Goal: Task Accomplishment & Management: Complete application form

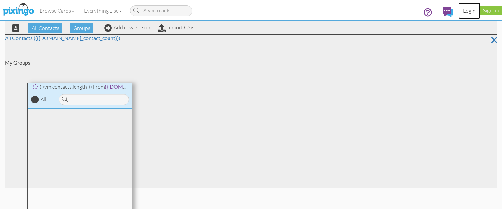
drag, startPoint x: 472, startPoint y: 13, endPoint x: 348, endPoint y: 90, distance: 146.5
click at [472, 13] on link "Login" at bounding box center [469, 11] width 22 height 16
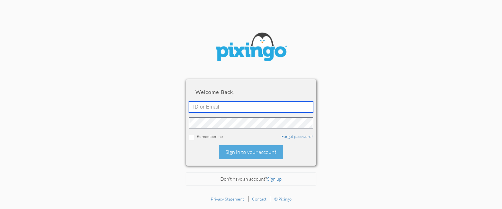
click at [230, 108] on input "text" at bounding box center [251, 107] width 124 height 11
paste input "rsarko@keystoneadvisors.com"
type input "rsarko@keystoneadvisors.com"
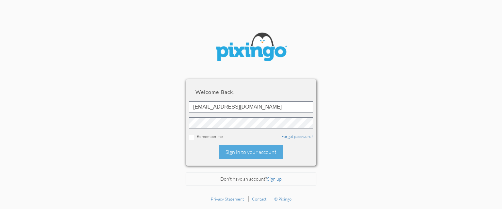
drag, startPoint x: 236, startPoint y: 152, endPoint x: 501, endPoint y: 158, distance: 264.8
click at [237, 152] on div "Sign in to your account" at bounding box center [251, 152] width 64 height 14
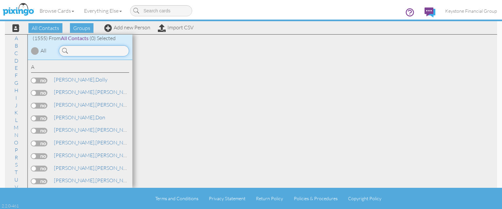
click at [82, 48] on input at bounding box center [94, 50] width 70 height 11
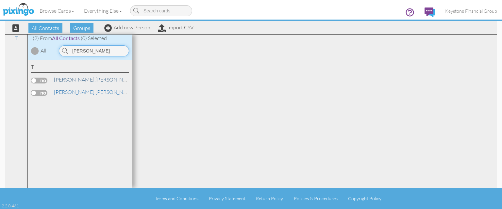
type input "tremel"
click at [73, 81] on link "Tremel, David" at bounding box center [94, 80] width 83 height 8
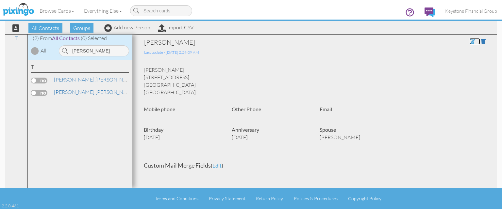
click at [471, 41] on span at bounding box center [472, 41] width 6 height 5
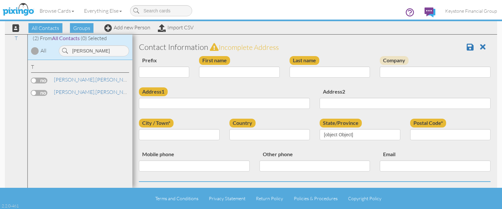
type input "[PERSON_NAME]"
type input "Tremel"
type input "51 Horseshoe Ct"
type input "Granville"
type input "43023"
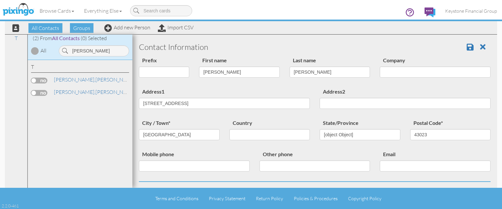
select select "object:5108"
select select "object:5113"
select select "object:5114"
select select "object:5138"
select select "object:5143"
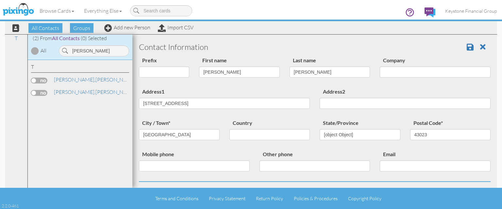
select select "object:5388"
select select "number:6"
select select "number:1"
select select "number:31"
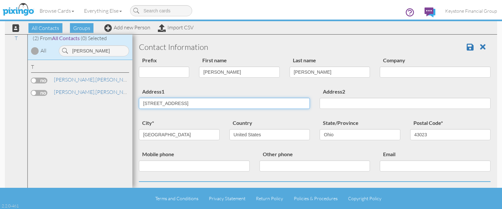
drag, startPoint x: 186, startPoint y: 103, endPoint x: 109, endPoint y: 95, distance: 77.2
click at [139, 98] on input "51 Horseshoe Ct" at bounding box center [224, 103] width 171 height 11
paste input "1427 West 3rd S"
type input "1427 West 3rd St"
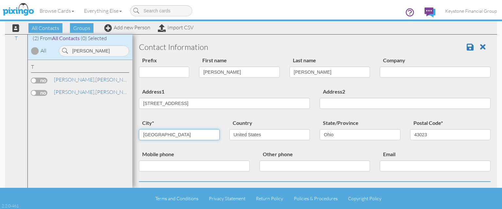
drag, startPoint x: 168, startPoint y: 136, endPoint x: 101, endPoint y: 129, distance: 68.3
click at [139, 129] on input "Granville" at bounding box center [179, 134] width 81 height 11
type input "[PERSON_NAME]"
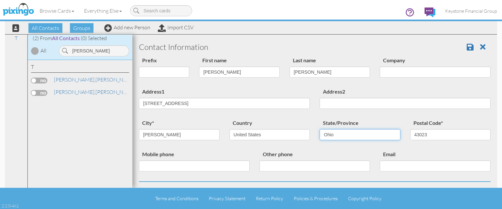
select select "object:5448"
click option "Wisconsin" at bounding box center [0, 0] width 0 height 0
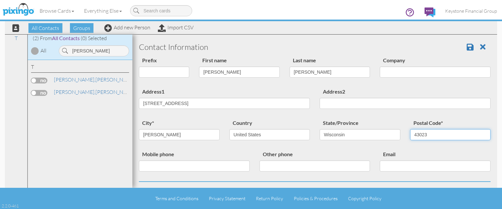
drag, startPoint x: 406, startPoint y: 132, endPoint x: 392, endPoint y: 134, distance: 14.2
click at [410, 134] on input "43023" at bounding box center [450, 134] width 81 height 11
paste input "54136"
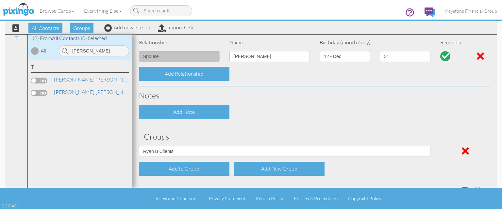
scroll to position [284, 0]
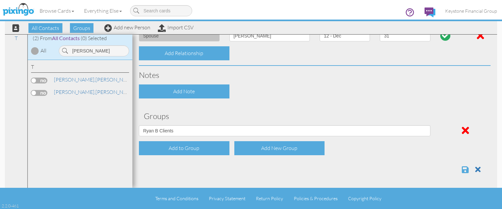
type input "54136"
click at [465, 171] on span at bounding box center [464, 170] width 7 height 8
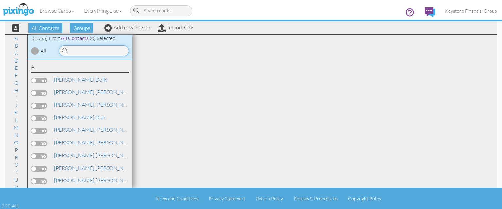
click at [90, 51] on input at bounding box center [94, 50] width 70 height 11
type input "[PERSON_NAME]"
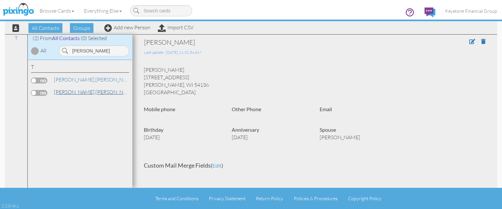
click at [78, 94] on link "Tremel, Melissa" at bounding box center [94, 92] width 83 height 8
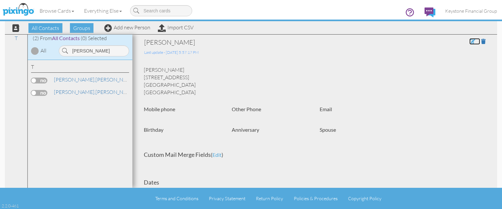
click at [470, 42] on span at bounding box center [472, 41] width 6 height 5
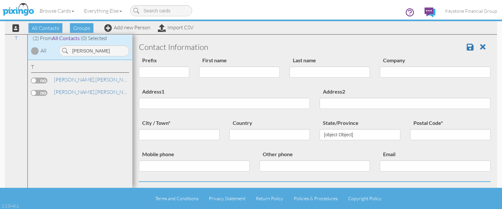
type input "[PERSON_NAME]"
type input "[STREET_ADDRESS]"
type input "[GEOGRAPHIC_DATA]"
type input "43023"
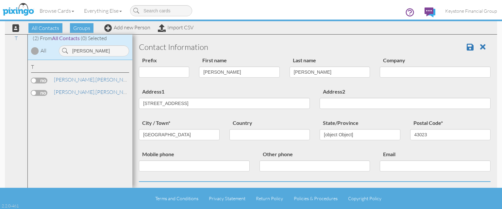
select select "object:4989"
select select "object:4995"
select select "object:5240"
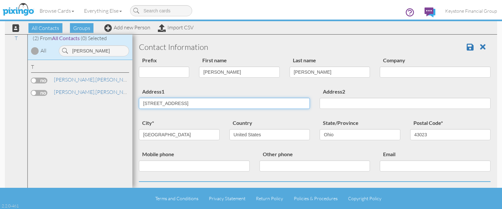
drag, startPoint x: 171, startPoint y: 103, endPoint x: 106, endPoint y: 97, distance: 65.2
click at [139, 98] on input "[STREET_ADDRESS]" at bounding box center [224, 103] width 171 height 11
paste input "4136"
drag, startPoint x: 117, startPoint y: 101, endPoint x: 105, endPoint y: 100, distance: 11.8
click at [139, 100] on input "54136" at bounding box center [224, 103] width 171 height 11
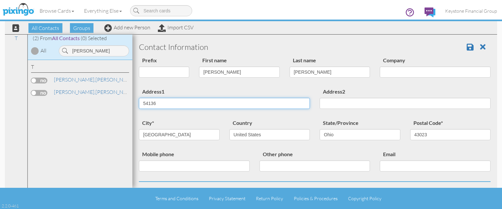
type input "54136"
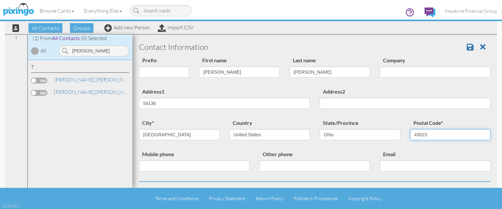
drag, startPoint x: 436, startPoint y: 136, endPoint x: 390, endPoint y: 131, distance: 45.6
click at [410, 131] on input "43023" at bounding box center [450, 134] width 81 height 11
paste input "54136"
type input "54136"
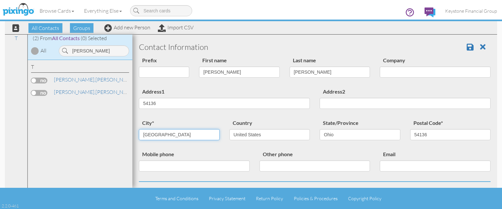
drag, startPoint x: 170, startPoint y: 135, endPoint x: 127, endPoint y: 126, distance: 44.4
click at [139, 129] on input "[GEOGRAPHIC_DATA]" at bounding box center [179, 134] width 81 height 11
type input "i"
type input "[PERSON_NAME]"
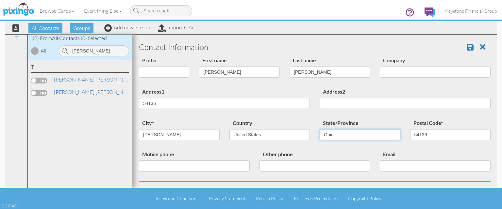
select select "object:5300"
click option "[US_STATE]" at bounding box center [0, 0] width 0 height 0
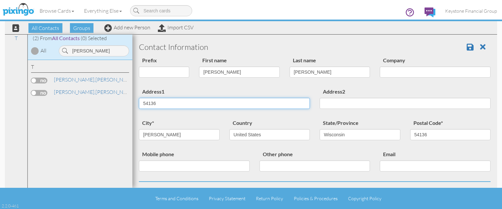
drag, startPoint x: 165, startPoint y: 103, endPoint x: 127, endPoint y: 101, distance: 37.2
click at [139, 101] on input "54136" at bounding box center [224, 103] width 171 height 11
paste input "[STREET_ADDRESS]"
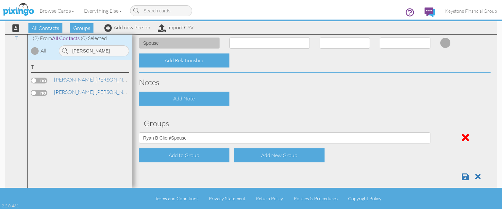
scroll to position [284, 0]
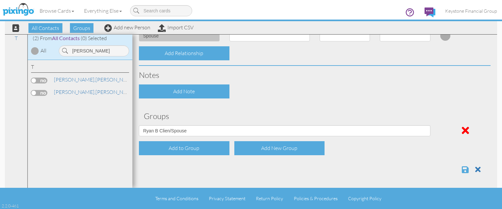
type input "[STREET_ADDRESS]"
click at [463, 171] on span at bounding box center [464, 170] width 7 height 8
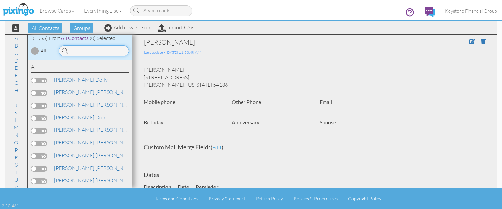
click at [82, 53] on input at bounding box center [94, 50] width 70 height 11
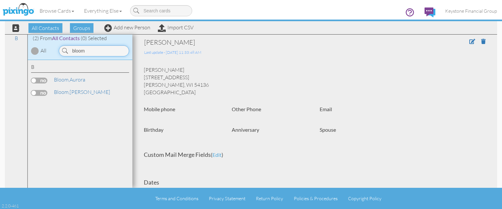
type input "bloom"
click at [42, 79] on label at bounding box center [39, 81] width 16 height 6
click at [0, 0] on input "checkbox" at bounding box center [0, 0] width 0 height 0
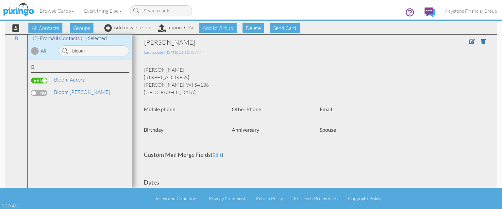
click at [45, 94] on label at bounding box center [39, 93] width 16 height 6
click at [0, 0] on input "checkbox" at bounding box center [0, 0] width 0 height 0
click at [250, 28] on span "Delete" at bounding box center [253, 28] width 22 height 10
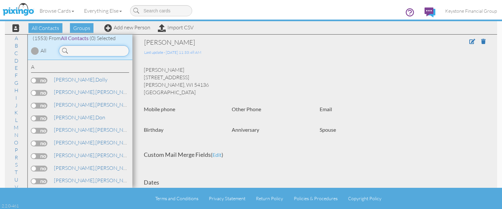
drag, startPoint x: 85, startPoint y: 46, endPoint x: 74, endPoint y: 52, distance: 12.0
click at [84, 46] on input at bounding box center [94, 50] width 70 height 11
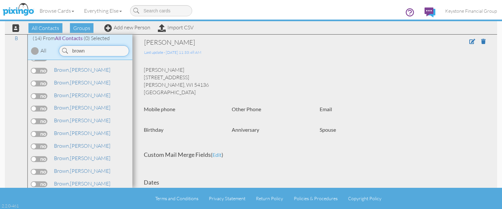
scroll to position [38, 0]
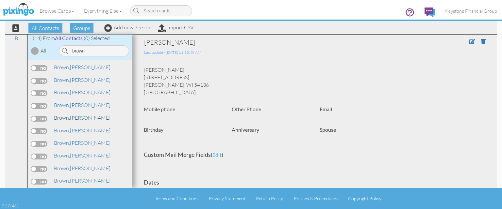
click at [72, 117] on link "Brown, Larry" at bounding box center [82, 118] width 58 height 8
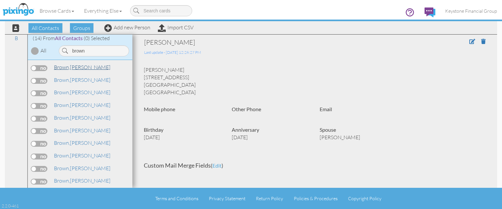
click at [76, 66] on link "Brown, Denise" at bounding box center [82, 67] width 58 height 8
drag, startPoint x: 95, startPoint y: 50, endPoint x: 46, endPoint y: 40, distance: 49.9
click at [59, 45] on input "brown" at bounding box center [94, 50] width 70 height 11
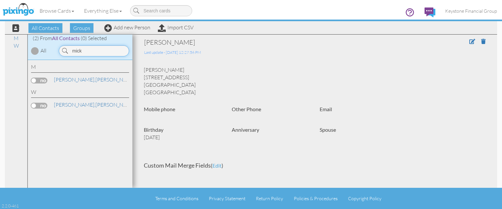
type input "mick"
click at [75, 79] on link "Mick, Walter" at bounding box center [94, 80] width 83 height 8
click at [471, 40] on span at bounding box center [472, 41] width 6 height 5
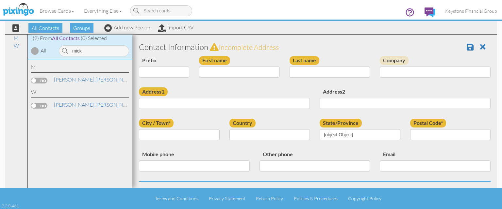
type input "[PERSON_NAME]"
type input "Mick"
type input "[STREET_ADDRESS]"
type input "Pickerington"
type input "43147"
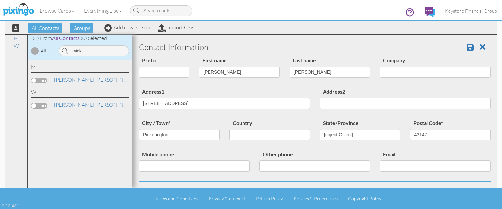
select select "object:6245"
select select "object:6240"
select select "object:6259"
select select "object:6275"
select select "object:6520"
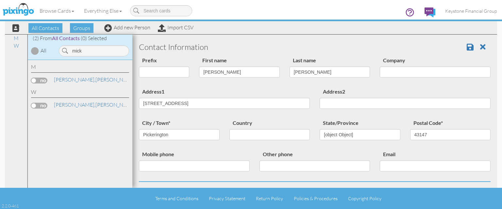
select select "number:28"
select select "number:7"
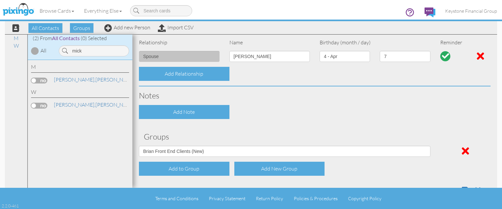
scroll to position [284, 0]
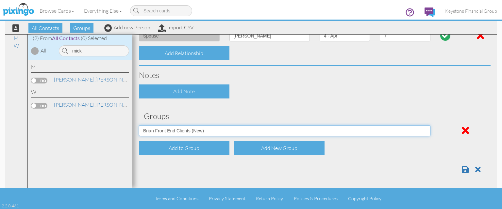
select select "object:6256"
click option "[PERSON_NAME] Clients" at bounding box center [0, 0] width 0 height 0
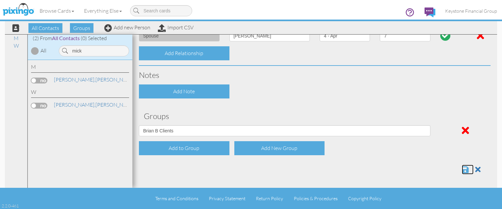
click at [463, 169] on span at bounding box center [464, 170] width 7 height 8
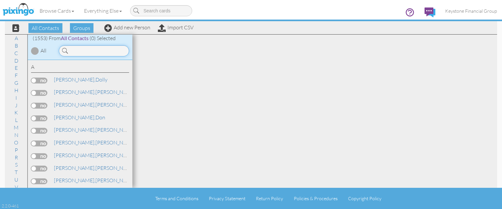
click at [78, 49] on input at bounding box center [94, 50] width 70 height 11
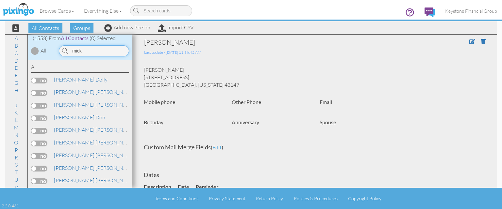
type input "mick"
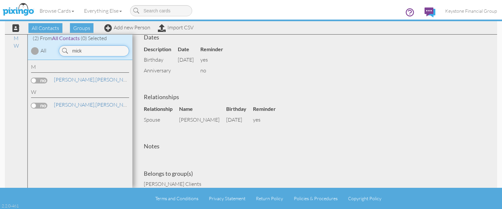
scroll to position [175, 0]
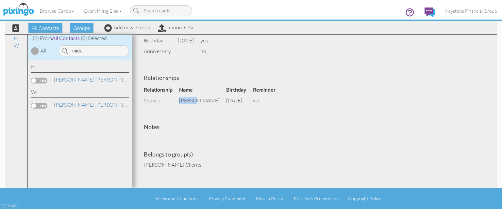
drag, startPoint x: 181, startPoint y: 100, endPoint x: 195, endPoint y: 103, distance: 14.3
click at [195, 103] on td "[PERSON_NAME]" at bounding box center [202, 100] width 47 height 11
copy td "[PERSON_NAME]"
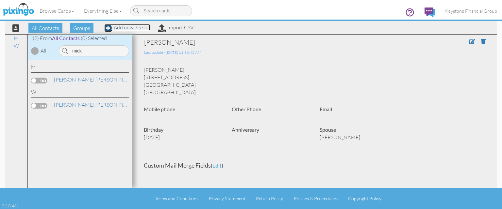
click at [126, 27] on link "Add new Person" at bounding box center [127, 27] width 46 height 7
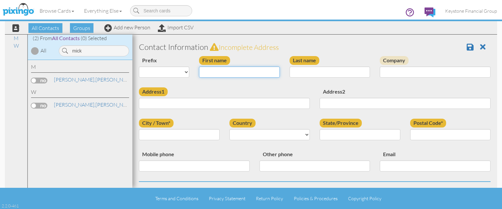
click at [224, 72] on input "First name" at bounding box center [239, 72] width 81 height 11
type input "J"
paste input "[PERSON_NAME]"
type input "[PERSON_NAME]"
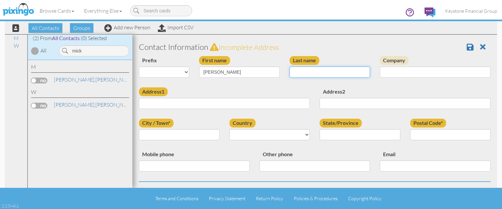
click at [337, 73] on input "Last name" at bounding box center [329, 72] width 81 height 11
type input "Mick"
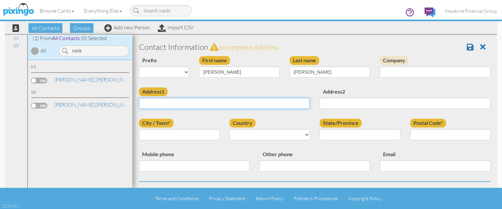
click at [161, 102] on input "Address1" at bounding box center [224, 103] width 171 height 11
paste input "12836 Pickerington Rd"
type input "12836 Pickerington Rd"
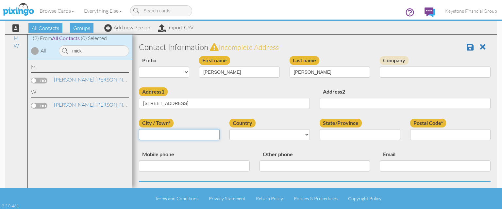
click at [163, 134] on input "City / Town*" at bounding box center [179, 134] width 81 height 11
type input "Pickerington"
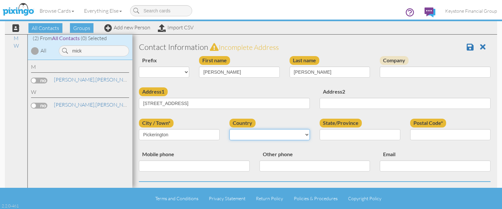
select select "object:4991"
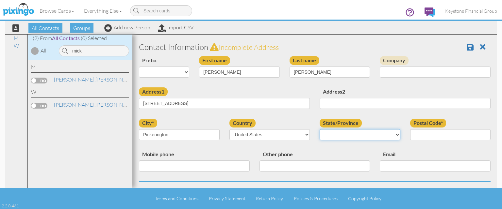
select select "object:5279"
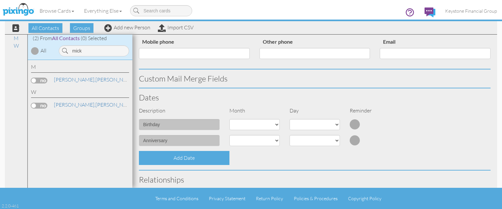
scroll to position [150, 0]
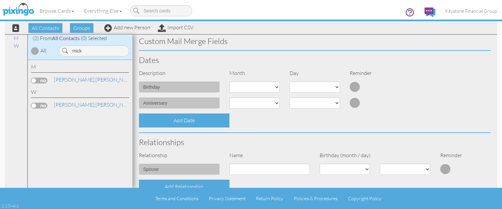
type input "43147"
select select "object:4982"
click option "4 - Apr" at bounding box center [0, 0] width 0 height 0
select select "number:7"
click option "7" at bounding box center [0, 0] width 0 height 0
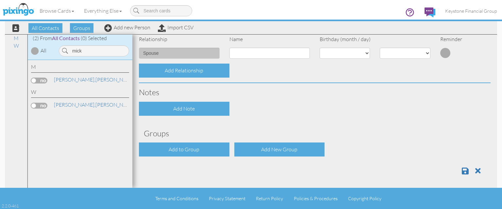
scroll to position [268, 0]
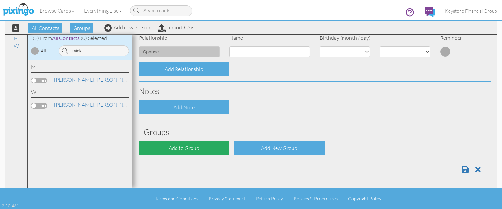
click at [201, 148] on div "Add to Group" at bounding box center [184, 148] width 90 height 14
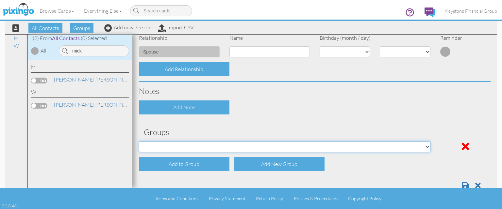
select select "object:5303"
click option "[PERSON_NAME]/Spouse" at bounding box center [0, 0] width 0 height 0
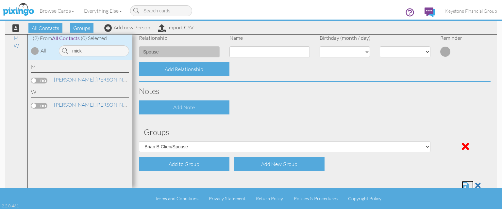
click at [462, 183] on span at bounding box center [464, 186] width 7 height 8
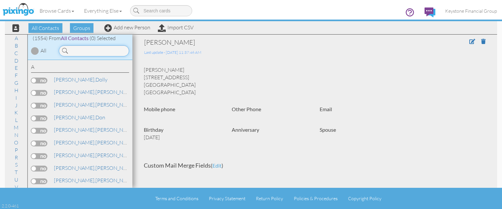
click at [87, 50] on input at bounding box center [94, 50] width 70 height 11
type input "weber"
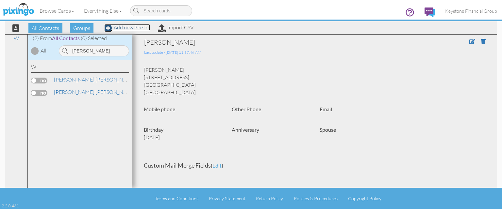
click at [126, 28] on link "Add new Person" at bounding box center [127, 27] width 46 height 7
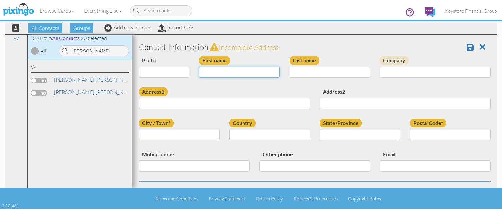
click at [226, 71] on input "First name" at bounding box center [239, 72] width 81 height 11
type input "[PERSON_NAME]"
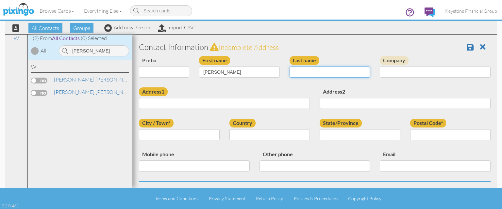
click at [327, 72] on input "Last name" at bounding box center [329, 72] width 81 height 11
type input "Weber"
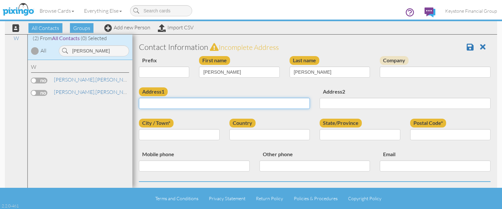
click at [257, 103] on input "Address1" at bounding box center [224, 103] width 171 height 11
paste input "[STREET_ADDRESS][PERSON_NAME]"
type input "[STREET_ADDRESS][PERSON_NAME]"
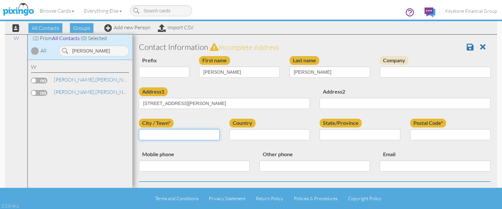
click at [180, 135] on input "City / Town*" at bounding box center [179, 134] width 81 height 11
type input "Westerville"
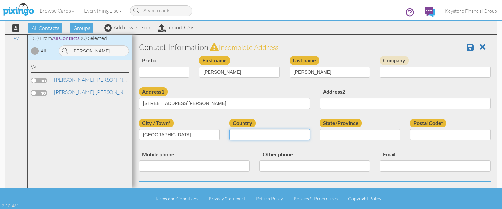
select select "object:5003"
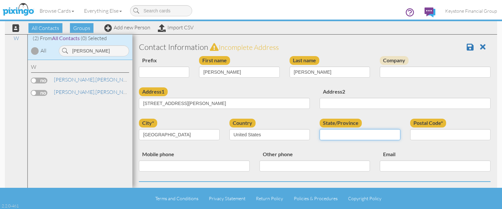
select select "object:5291"
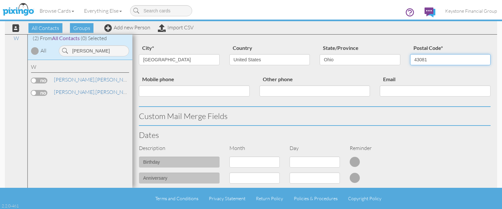
scroll to position [113, 0]
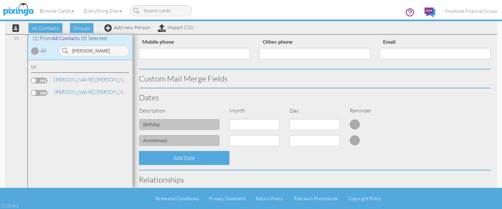
type input "43081"
select select "object:4993"
click option "3 - Mar" at bounding box center [0, 0] width 0 height 0
click at [289, 119] on select "1 2 3 4 5 6 7 8 9 10 11 12 13 14 15 16 17 18 19 20 21 22 23 24 25 26 27 28 29 3…" at bounding box center [314, 124] width 50 height 11
select select "number:20"
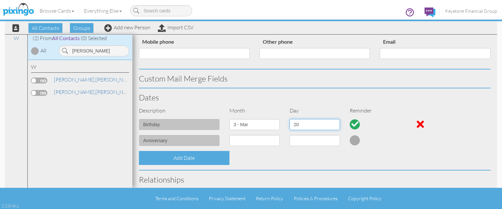
click option "20" at bounding box center [0, 0] width 0 height 0
select select "object:4995"
click option "5 - May" at bounding box center [0, 0] width 0 height 0
select select "number:9"
click option "9" at bounding box center [0, 0] width 0 height 0
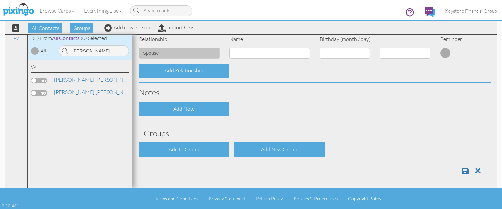
scroll to position [268, 0]
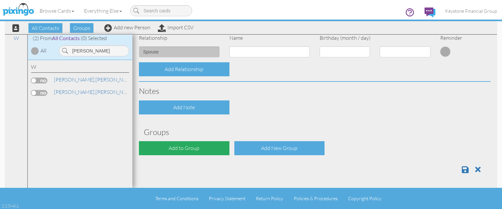
click at [183, 148] on div "Add to Group" at bounding box center [184, 148] width 90 height 14
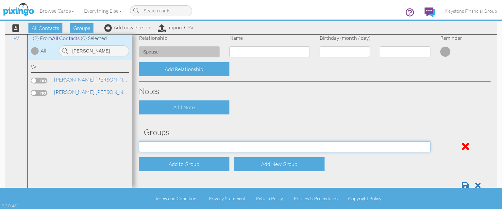
select select "object:5318"
click option "[PERSON_NAME] Clients" at bounding box center [0, 0] width 0 height 0
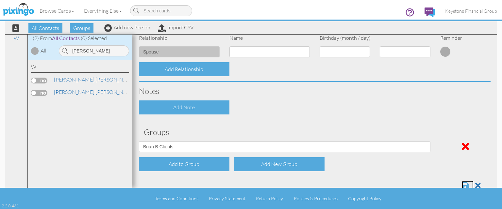
click at [463, 183] on span at bounding box center [464, 186] width 7 height 8
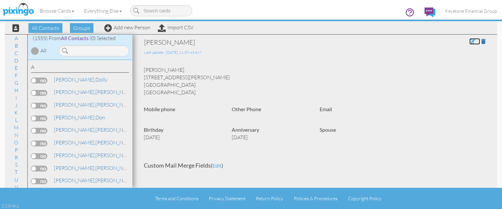
click at [471, 41] on span at bounding box center [472, 41] width 6 height 5
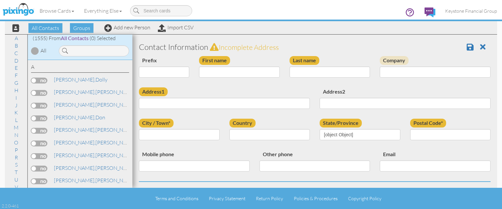
type input "[PERSON_NAME]"
type input "[STREET_ADDRESS][PERSON_NAME]"
type input "[GEOGRAPHIC_DATA]"
type input "43081"
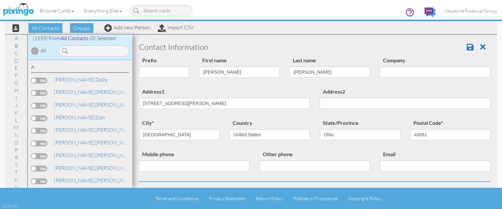
select select "object:4996"
select select "object:5241"
select select "object:4960"
select select "number:20"
select select "object:4962"
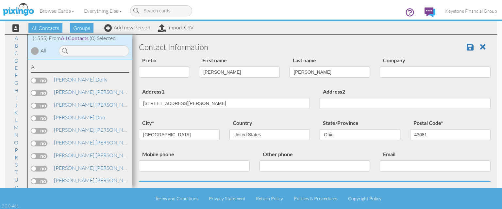
select select "number:9"
select select "object:4977"
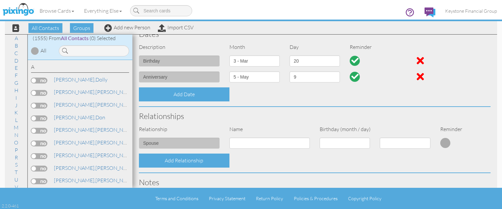
scroll to position [188, 0]
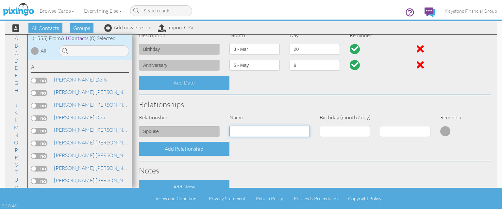
click at [252, 132] on input at bounding box center [269, 131] width 81 height 11
type input "[PERSON_NAME]"
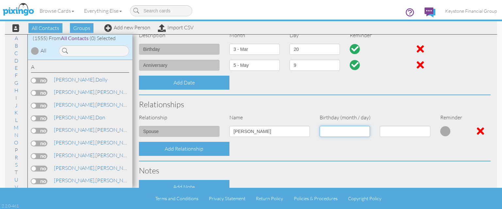
select select "object:4965"
click option "8 - Aug" at bounding box center [0, 0] width 0 height 0
click at [392, 131] on select "1 2 3 4 5 6 7 8 9 10 11 12 13 14 15 16 17 18 19 20 21 22 23 24 25 26 27 28 29 3…" at bounding box center [404, 131] width 50 height 11
select select "number:29"
click option "29" at bounding box center [0, 0] width 0 height 0
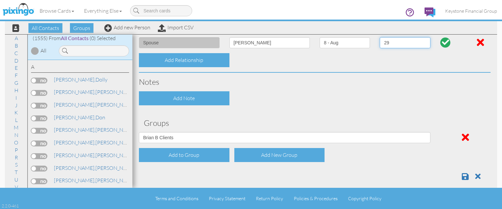
scroll to position [284, 0]
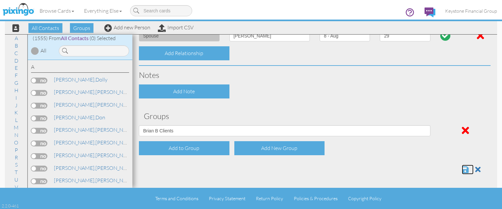
click at [463, 170] on span at bounding box center [464, 170] width 7 height 8
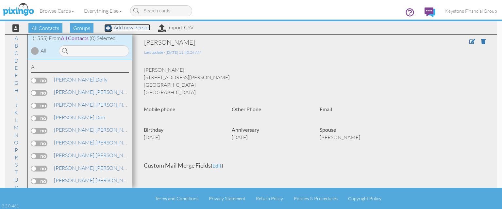
click at [126, 27] on link "Add new Person" at bounding box center [127, 27] width 46 height 7
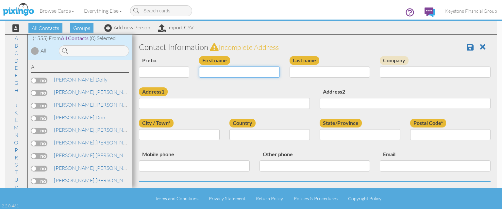
click at [211, 75] on input "First name" at bounding box center [239, 72] width 81 height 11
type input "[PERSON_NAME]"
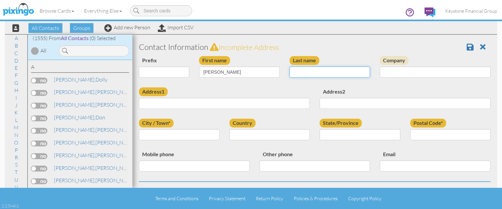
drag, startPoint x: 327, startPoint y: 69, endPoint x: 323, endPoint y: 74, distance: 7.0
click at [325, 69] on input "Last name" at bounding box center [329, 72] width 81 height 11
type input "[PERSON_NAME]"
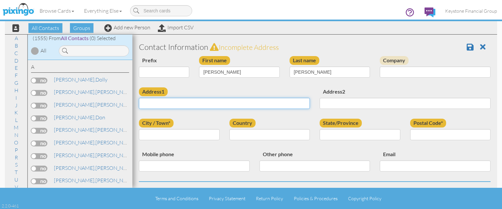
click at [197, 106] on input "Address1" at bounding box center [224, 103] width 171 height 11
paste input "[STREET_ADDRESS][PERSON_NAME]"
type input "[STREET_ADDRESS][PERSON_NAME]"
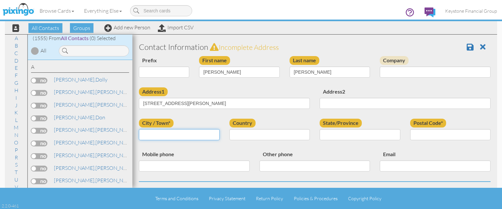
click at [173, 135] on input "City / Town*" at bounding box center [179, 134] width 81 height 11
type input "Westerville"
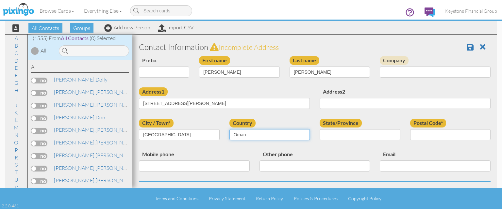
select select "object:5200"
click option "[GEOGRAPHIC_DATA]" at bounding box center [0, 0] width 0 height 0
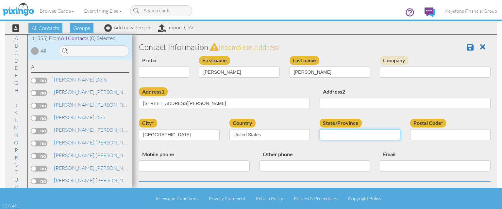
click at [319, 129] on select "AA (Military) AE (Military) Alabama Alaska American Samoa AP (Military) Arizona…" at bounding box center [359, 134] width 81 height 11
click at [345, 136] on select "AA (Military) AE (Military) Alabama Alaska American Samoa AP (Military) Arizona…" at bounding box center [359, 134] width 81 height 11
select select "object:5258"
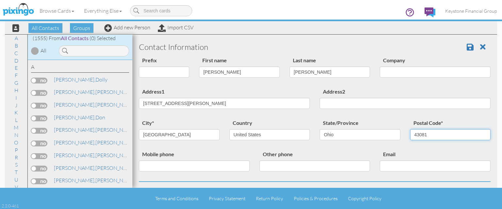
scroll to position [113, 0]
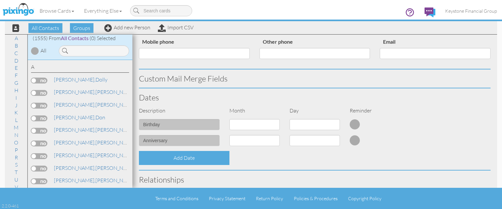
type input "43081"
select select "object:4965"
click option "8 - Aug" at bounding box center [0, 0] width 0 height 0
click at [298, 123] on select at bounding box center [314, 124] width 50 height 11
select select "number:29"
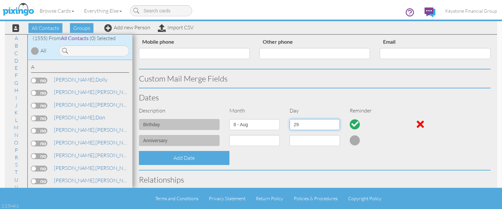
click option "29" at bounding box center [0, 0] width 0 height 0
click at [199, 150] on div "Contact Information Prefix Dr. Mr. Mrs. First name Kim Last name Weber Company …" at bounding box center [314, 129] width 351 height 409
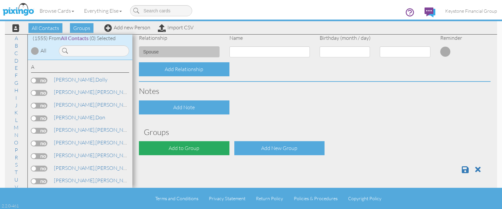
click at [189, 145] on div "Add to Group" at bounding box center [184, 148] width 90 height 14
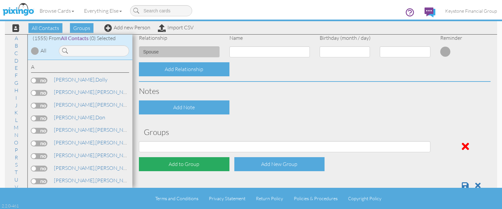
select select "object:5282"
click option "[PERSON_NAME]/Spouse" at bounding box center [0, 0] width 0 height 0
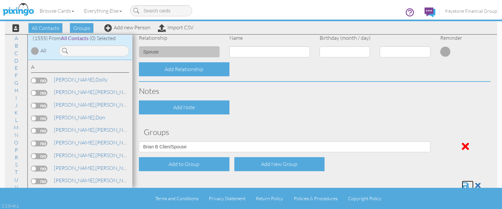
click at [464, 185] on span at bounding box center [464, 186] width 7 height 8
